Goal: Task Accomplishment & Management: Manage account settings

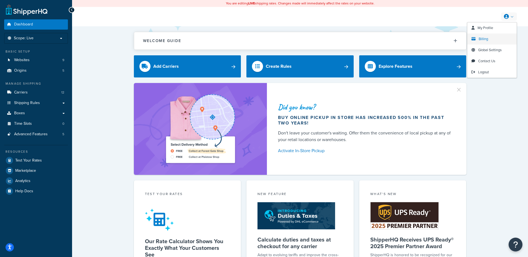
click at [485, 39] on span "Billing" at bounding box center [483, 38] width 9 height 5
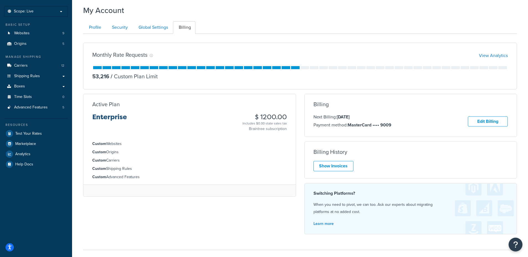
scroll to position [67, 0]
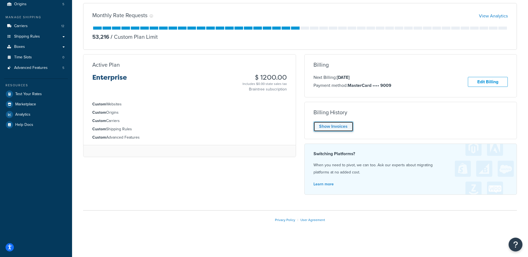
click at [338, 127] on link "Show Invoices" at bounding box center [333, 127] width 40 height 10
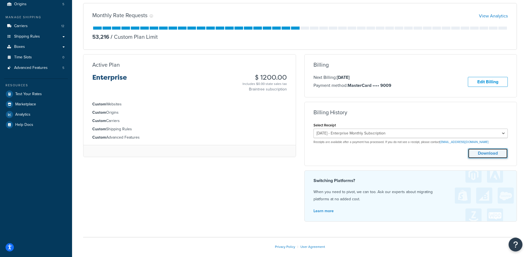
click at [484, 155] on button "Download" at bounding box center [488, 154] width 40 height 10
